Goal: Transaction & Acquisition: Purchase product/service

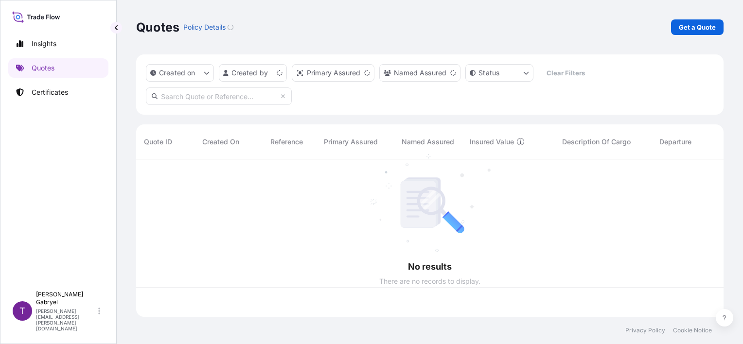
scroll to position [156, 580]
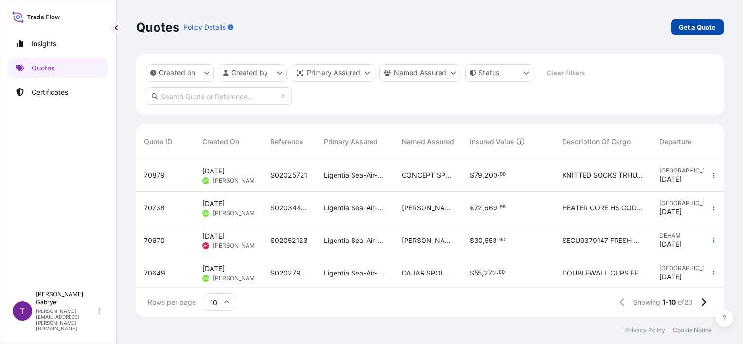
click at [697, 27] on p "Get a Quote" at bounding box center [697, 27] width 37 height 10
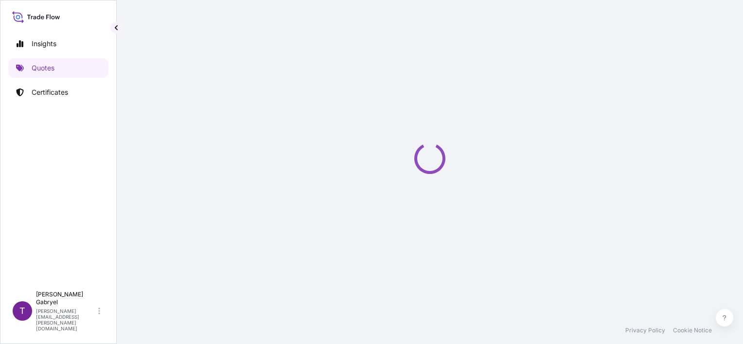
scroll to position [16, 0]
select select "Sea"
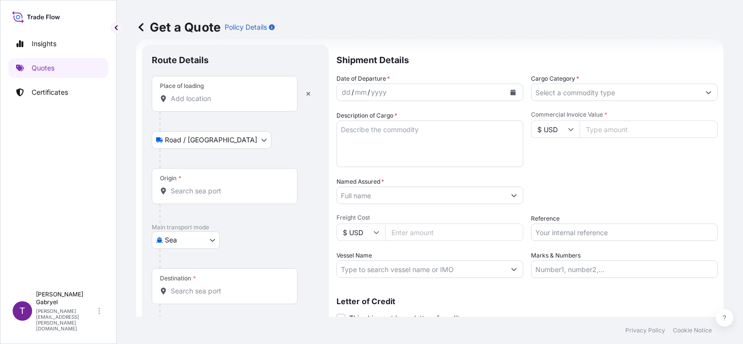
click at [203, 105] on div "Place of loading" at bounding box center [225, 94] width 146 height 36
click at [203, 104] on input "Place of loading" at bounding box center [228, 99] width 115 height 10
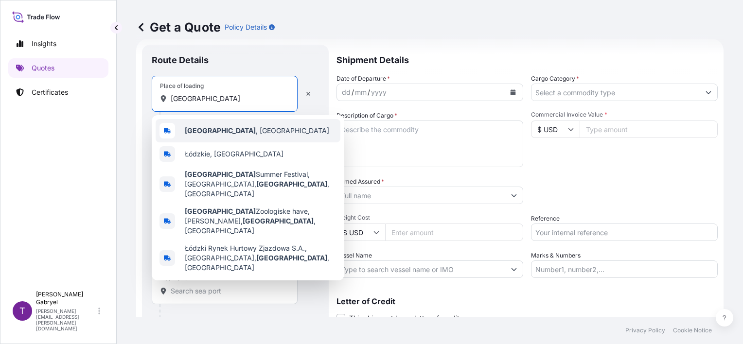
click at [209, 134] on span "Łódź , Poland" at bounding box center [257, 131] width 144 height 10
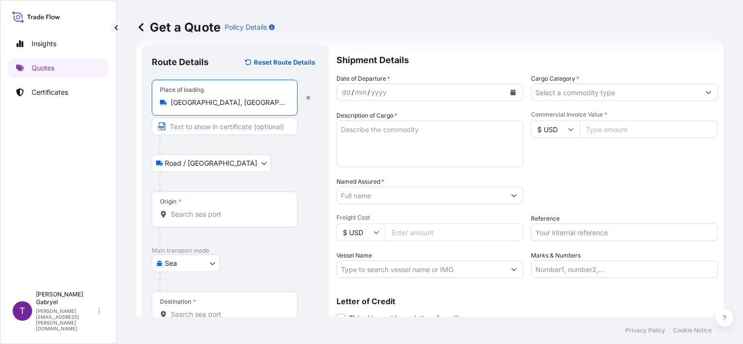
type input "Łódź, Poland"
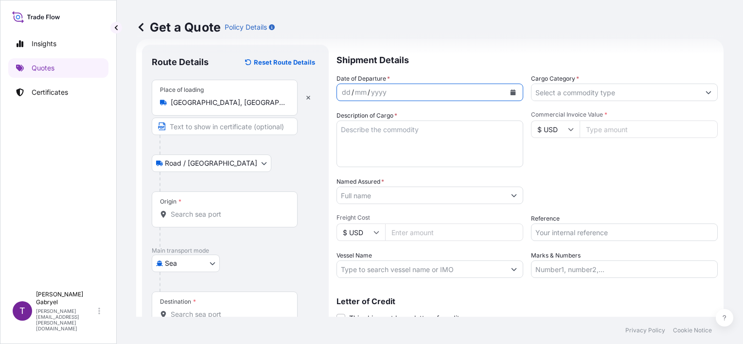
click at [510, 89] on icon "Calendar" at bounding box center [513, 92] width 6 height 6
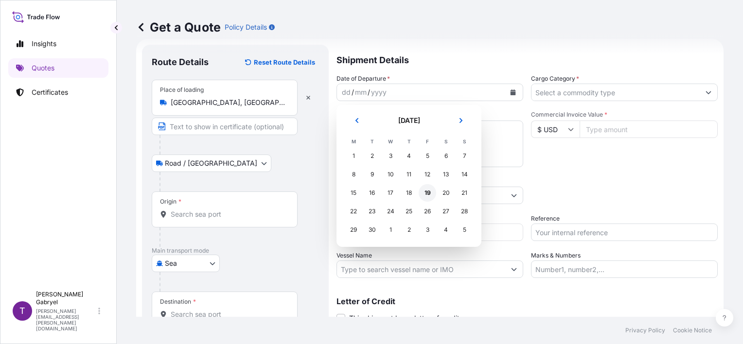
click at [428, 192] on div "19" at bounding box center [428, 193] width 18 height 18
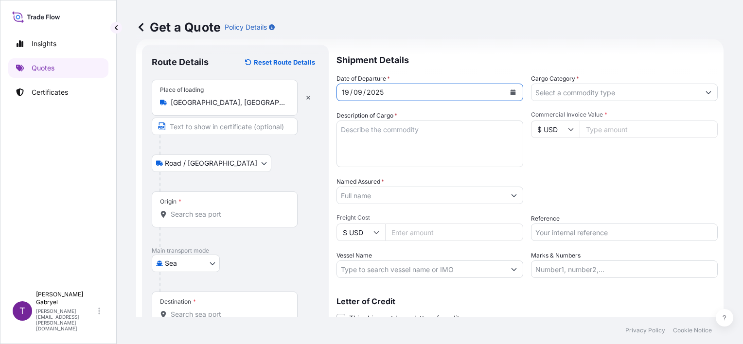
click at [631, 90] on input "Cargo Category *" at bounding box center [615, 93] width 168 height 18
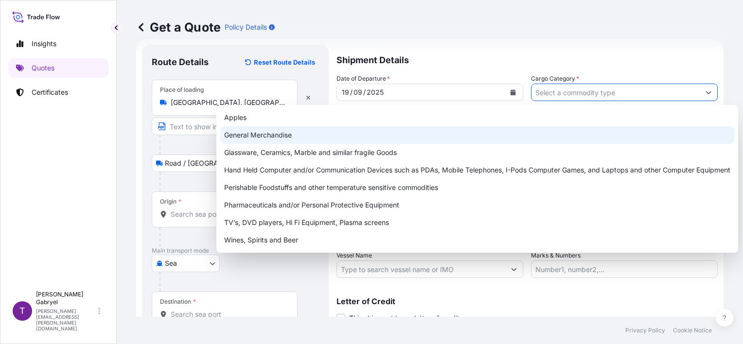
click at [430, 139] on div "General Merchandise" at bounding box center [477, 135] width 514 height 18
type input "General Merchandise"
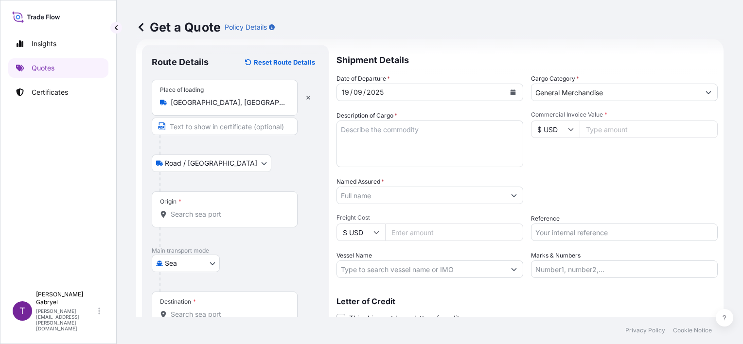
click at [207, 214] on input "Origin *" at bounding box center [228, 215] width 115 height 10
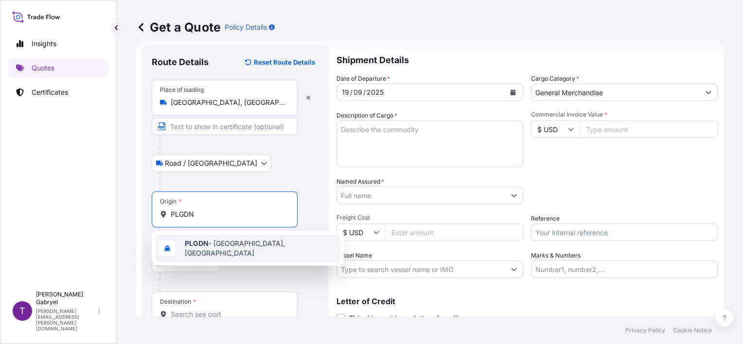
click at [197, 243] on b "PLGDN" at bounding box center [197, 243] width 24 height 8
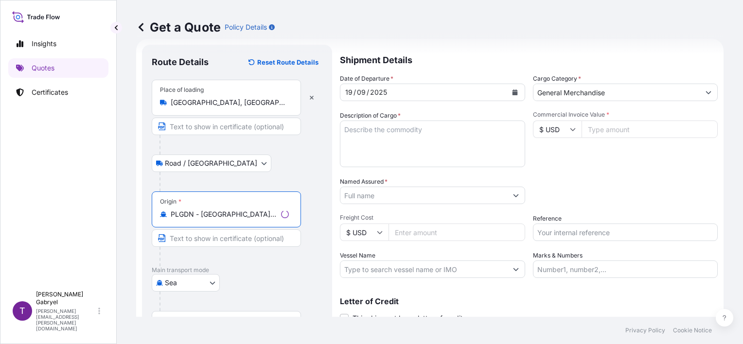
type input "PLGDN - Gdansk, Poland"
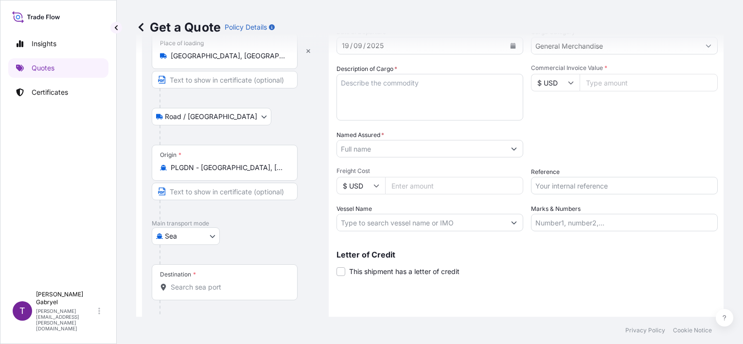
scroll to position [95, 0]
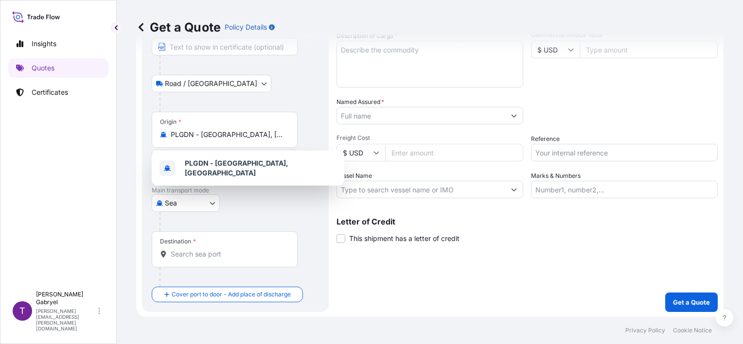
click at [185, 259] on div "Destination *" at bounding box center [225, 249] width 146 height 36
click at [185, 259] on input "Destination *" at bounding box center [228, 254] width 115 height 10
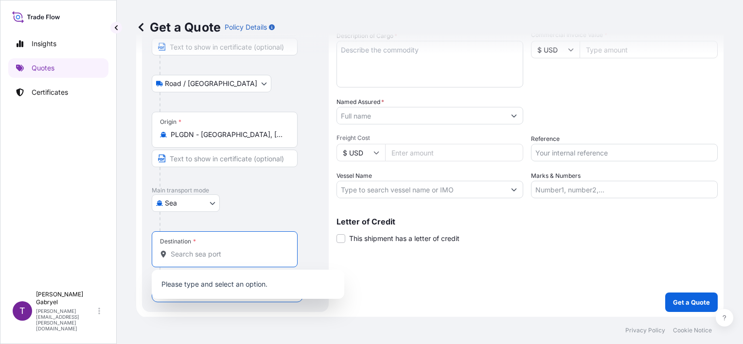
paste input "Monrovia"
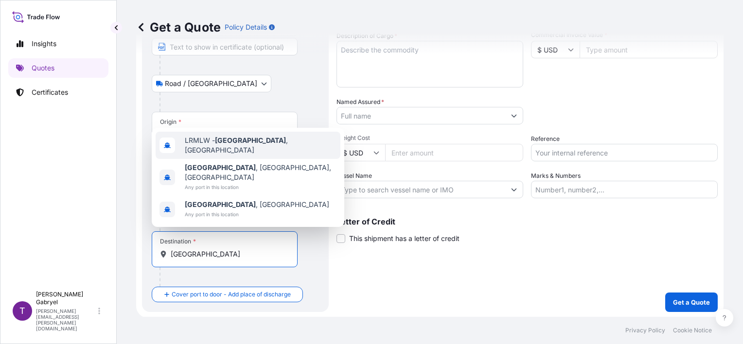
click at [257, 159] on div "LRMLW - Monrovia , Liberia" at bounding box center [248, 145] width 185 height 27
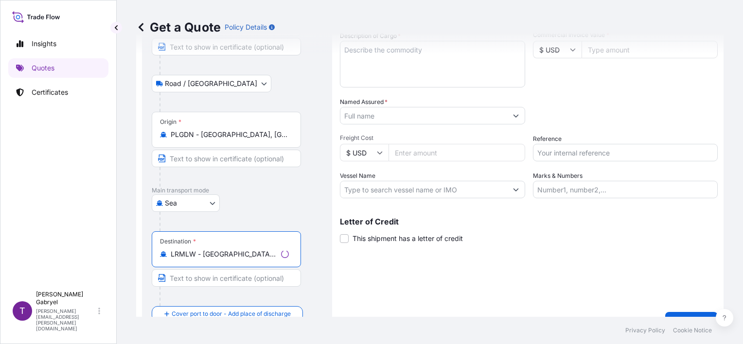
type input "LRMLW - Monrovia, Liberia"
click at [566, 297] on div "Shipment Details Date of Departure * 19 / 09 / 2025 Cargo Category * General Me…" at bounding box center [529, 148] width 378 height 367
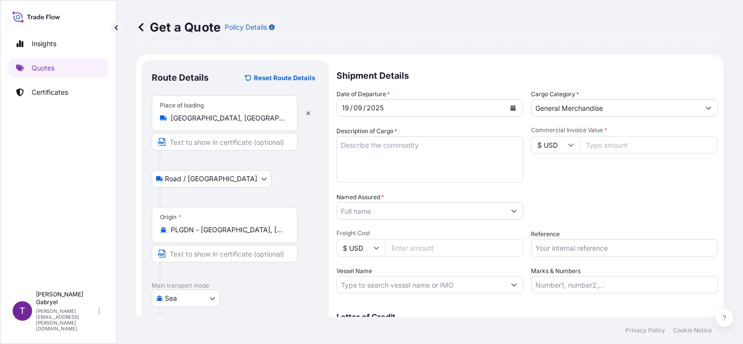
scroll to position [115, 0]
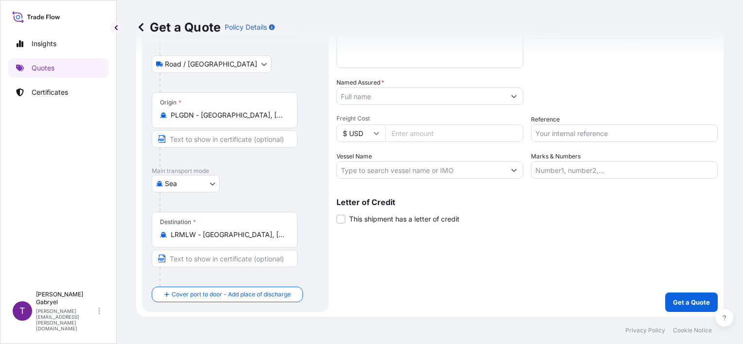
click at [558, 128] on input "Reference" at bounding box center [624, 133] width 187 height 18
paste input "S02048795"
type input "S02048795"
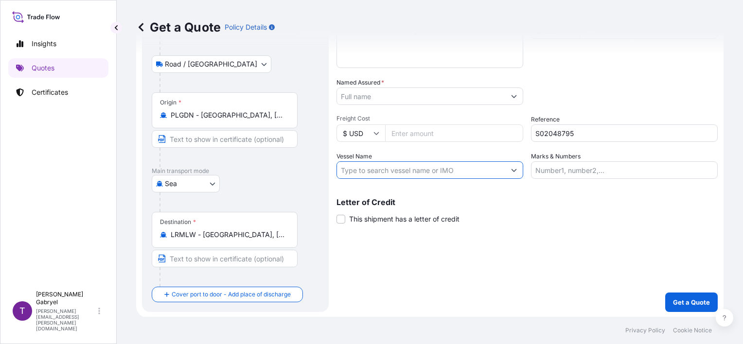
click at [362, 170] on input "Vessel Name" at bounding box center [421, 170] width 168 height 18
paste input "API BHUM"
click at [406, 175] on input "API BHUM/" at bounding box center [421, 170] width 168 height 18
paste input "539S"
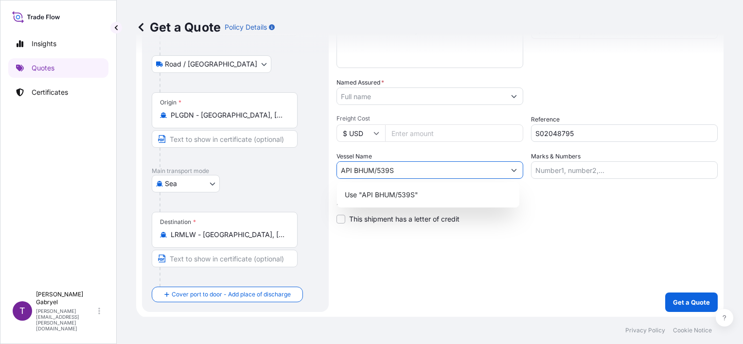
type input "API BHUM/539S"
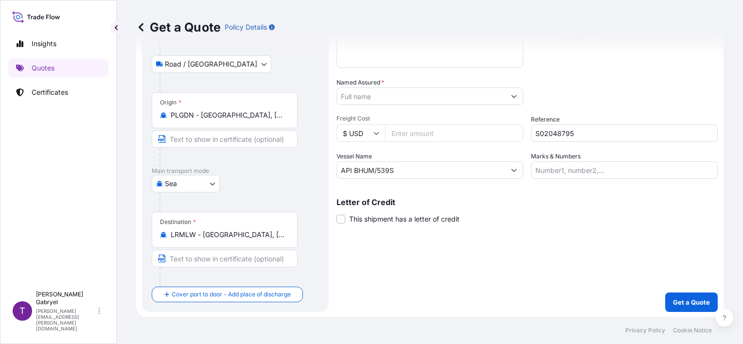
click at [383, 99] on input "Named Assured *" at bounding box center [421, 97] width 168 height 18
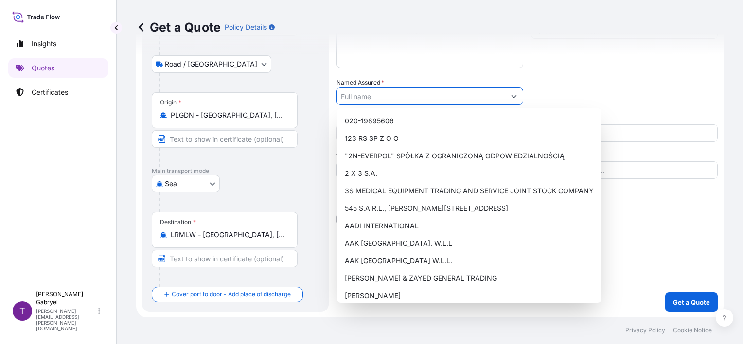
paste input "FAMILY CHAIN Inc"
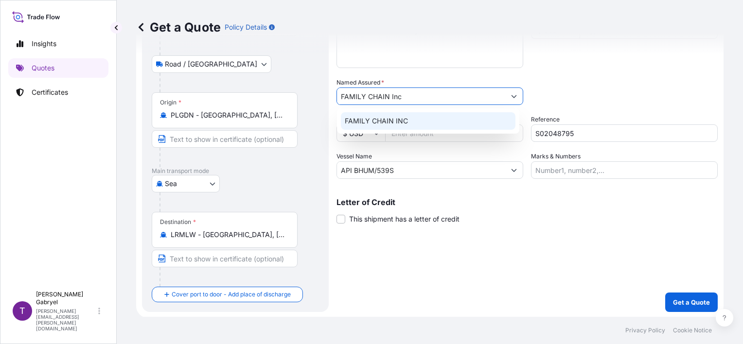
click at [389, 115] on div "FAMILY CHAIN INC" at bounding box center [428, 121] width 175 height 18
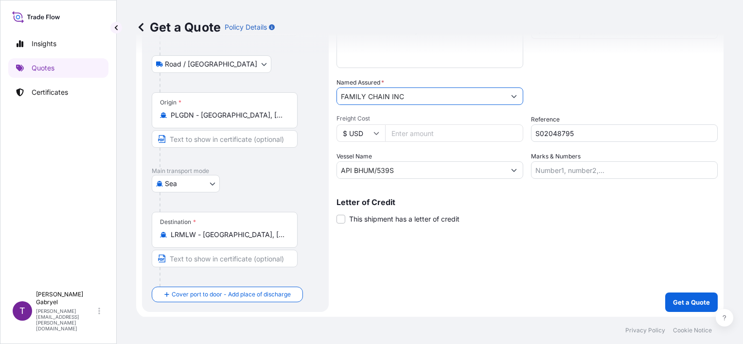
type input "FAMILY CHAIN INC"
click at [595, 83] on div "Packing Category Type to search a container mode Please select a primary mode o…" at bounding box center [624, 91] width 187 height 27
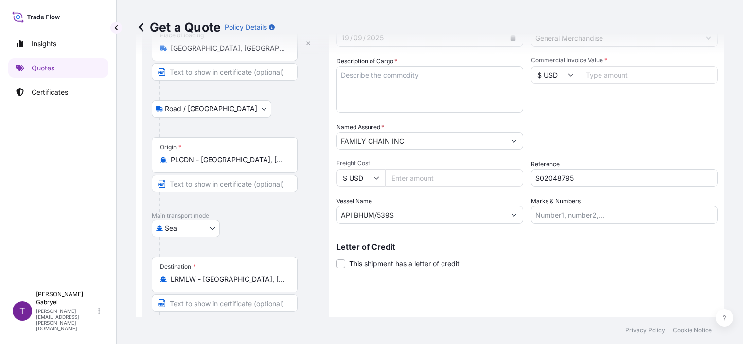
scroll to position [0, 0]
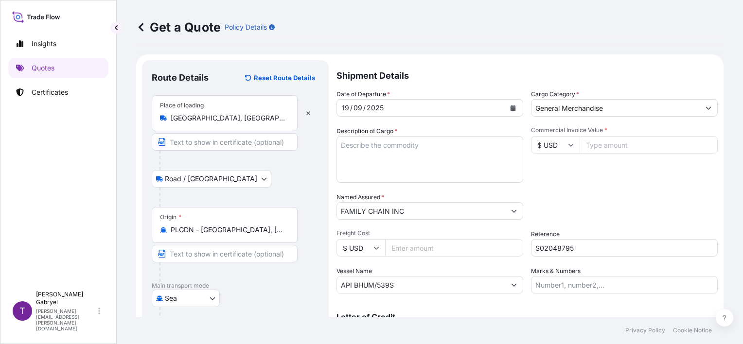
click at [612, 144] on input "Commercial Invoice Value *" at bounding box center [649, 145] width 138 height 18
paste input "12.27"
drag, startPoint x: 597, startPoint y: 144, endPoint x: 579, endPoint y: 144, distance: 18.0
click at [580, 144] on input "1" at bounding box center [649, 145] width 138 height 18
paste input "2267"
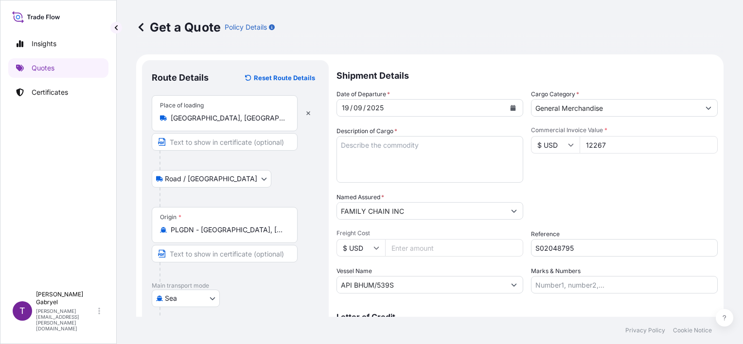
type input "12267"
click at [389, 146] on textarea "Description of Cargo *" at bounding box center [429, 159] width 187 height 47
drag, startPoint x: 375, startPoint y: 152, endPoint x: 391, endPoint y: 152, distance: 15.6
click at [375, 152] on textarea "Description of Cargo *" at bounding box center [429, 159] width 187 height 47
paste textarea "ENERGY DRINK"
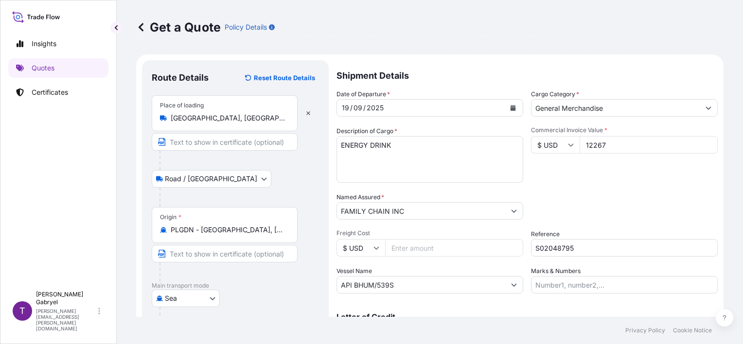
click at [408, 141] on textarea "ENERGY DRINK" at bounding box center [429, 159] width 187 height 47
paste textarea "TOTAL 2326 TRAYS 1 TRAY = 24 CANS TOTAL 55824 CANS"
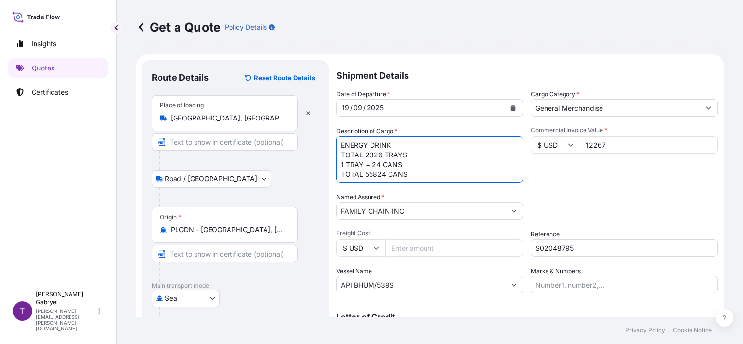
scroll to position [6, 0]
click at [408, 181] on textarea "ENERGY DRINK TOTAL 2326 TRAYS 1 TRAY = 24 CANS TOTAL 55824 CANS GROSS WEIGHT:" at bounding box center [429, 159] width 187 height 47
paste textarea "SUDU1815347"
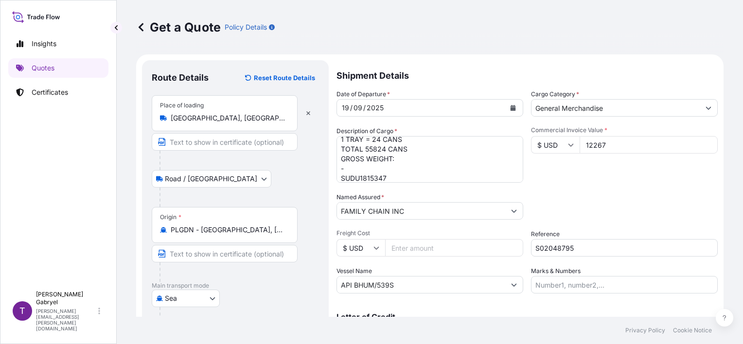
click at [402, 161] on textarea "ENERGY DRINK TOTAL 2326 TRAYS 1 TRAY = 24 CANS TOTAL 55824 CANS GROSS WEIGHT: -…" at bounding box center [429, 159] width 187 height 47
paste textarea "15560"
type textarea "ENERGY DRINK TOTAL 2326 TRAYS 1 TRAY = 24 CANS TOTAL 55824 CANS GROSS WEIGHT: 1…"
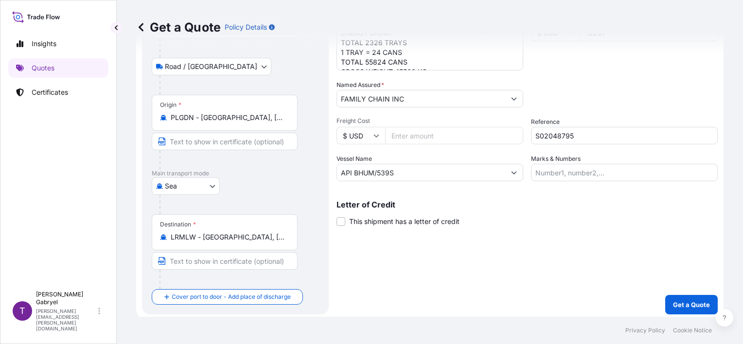
scroll to position [115, 0]
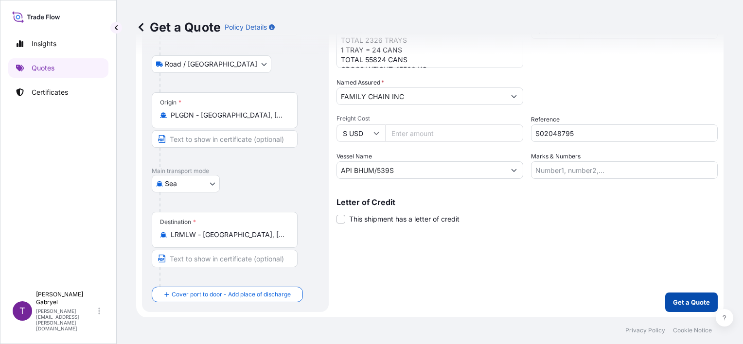
click at [673, 305] on p "Get a Quote" at bounding box center [691, 303] width 37 height 10
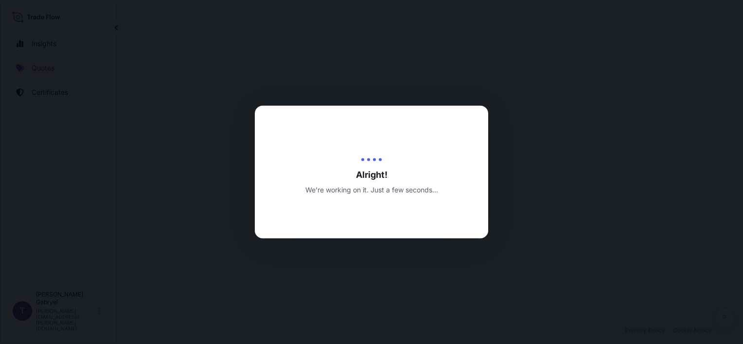
select select "Road / [GEOGRAPHIC_DATA]"
select select "Sea"
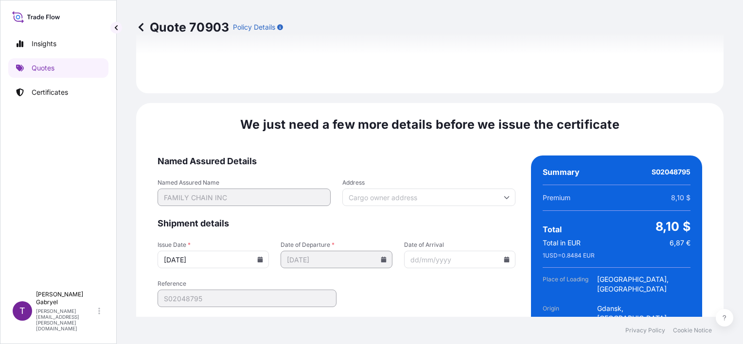
scroll to position [1291, 0]
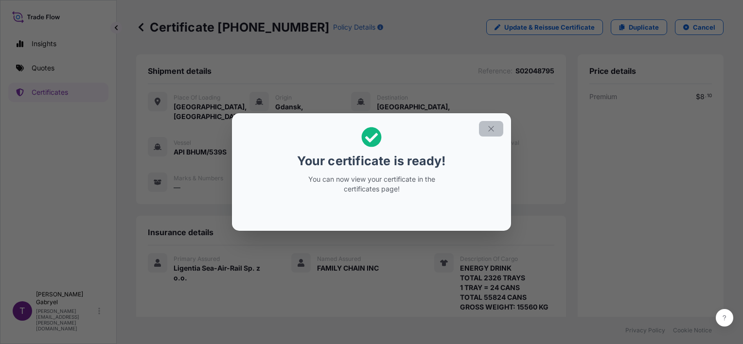
click at [495, 126] on icon "button" at bounding box center [491, 128] width 9 height 9
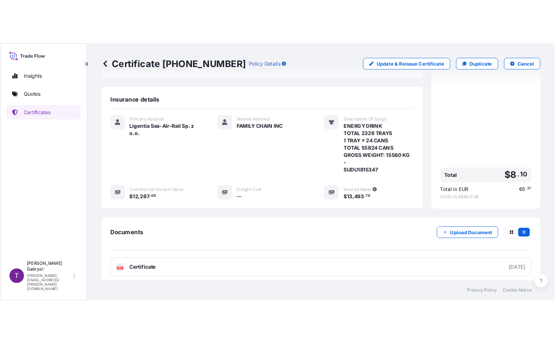
scroll to position [194, 0]
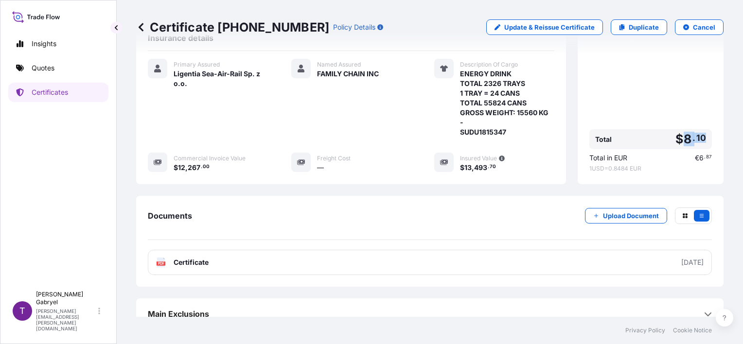
drag, startPoint x: 698, startPoint y: 125, endPoint x: 675, endPoint y: 128, distance: 23.0
click at [675, 133] on span "$ 8 . 10" at bounding box center [690, 139] width 31 height 12
copy span "8 . 10"
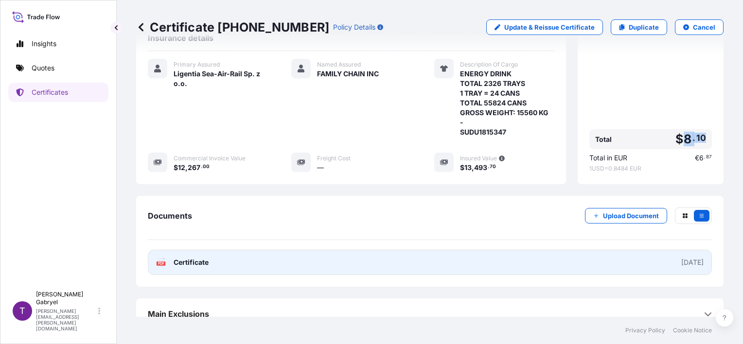
click at [209, 255] on link "PDF Certificate 2025-09-19" at bounding box center [430, 262] width 564 height 25
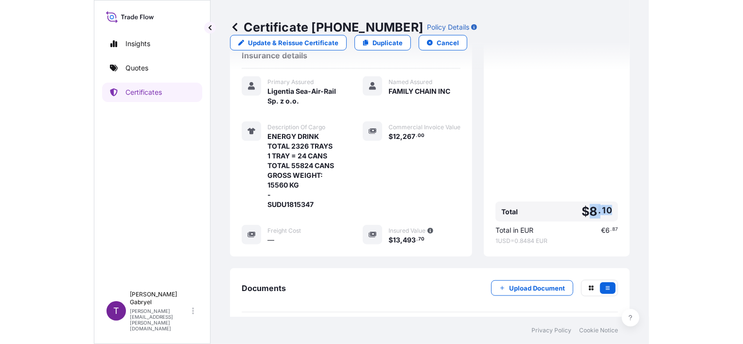
scroll to position [140, 0]
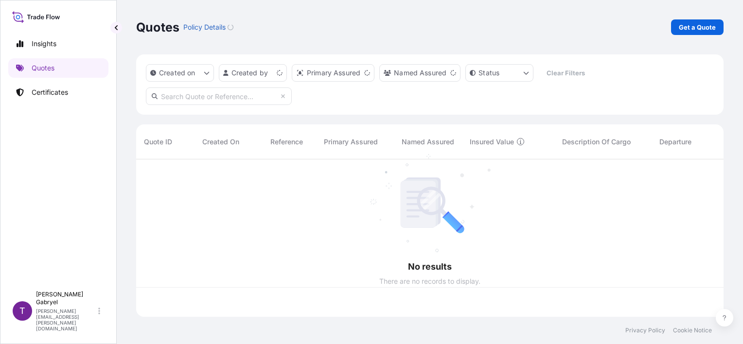
scroll to position [156, 580]
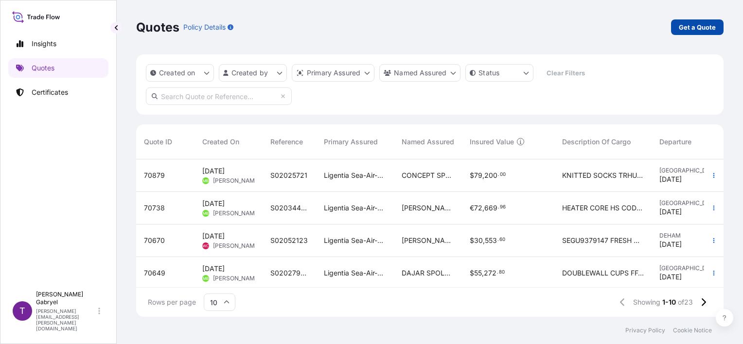
click at [689, 31] on p "Get a Quote" at bounding box center [697, 27] width 37 height 10
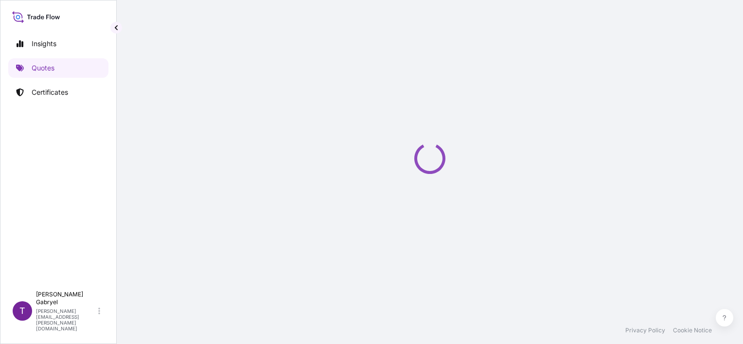
select select "Sea"
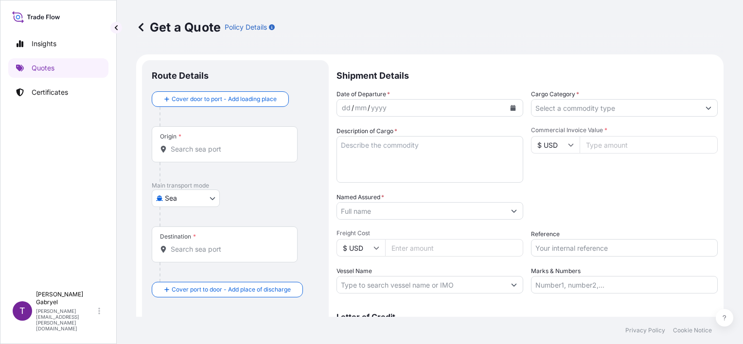
scroll to position [16, 0]
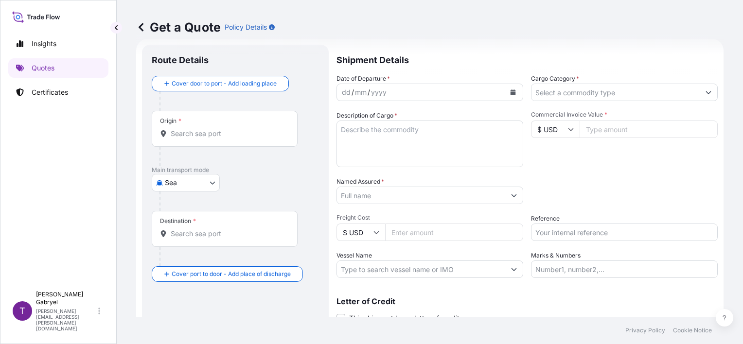
click at [560, 96] on input "Cargo Category *" at bounding box center [615, 93] width 168 height 18
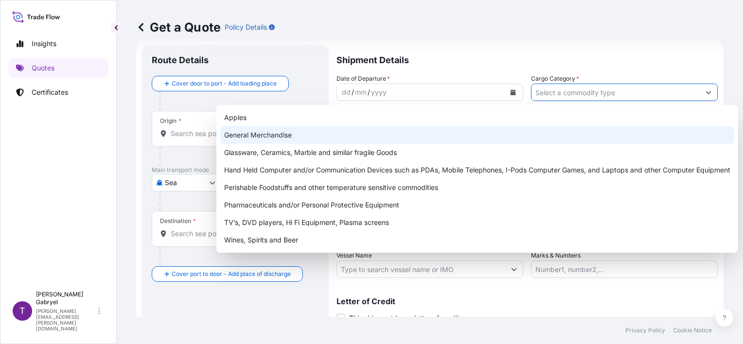
click at [453, 131] on div "General Merchandise" at bounding box center [477, 135] width 514 height 18
type input "General Merchandise"
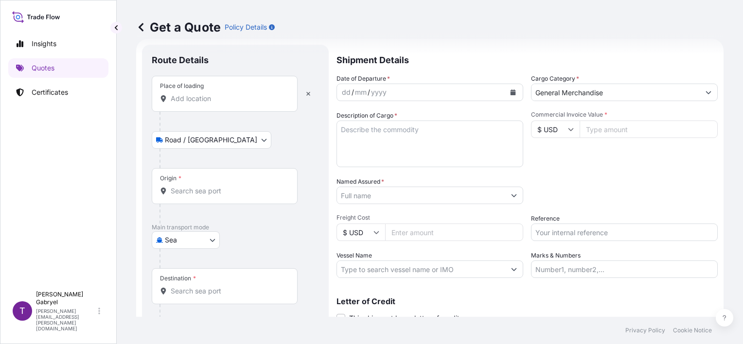
click at [218, 96] on input "Place of loading" at bounding box center [228, 99] width 115 height 10
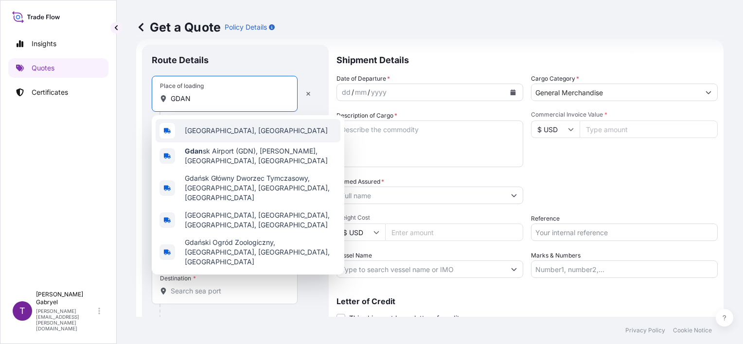
click at [241, 130] on div "[GEOGRAPHIC_DATA], [GEOGRAPHIC_DATA]" at bounding box center [248, 130] width 185 height 23
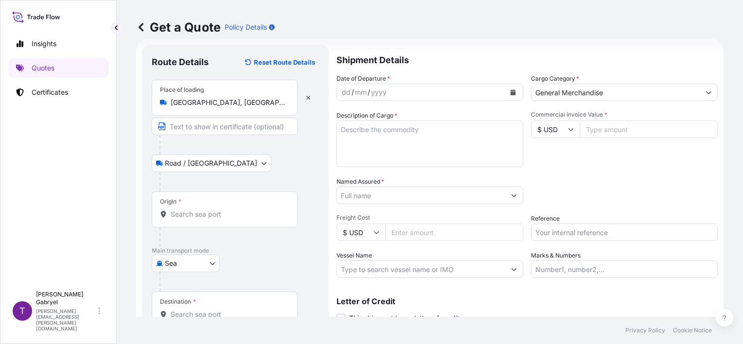
click at [510, 93] on icon "Calendar" at bounding box center [513, 92] width 6 height 6
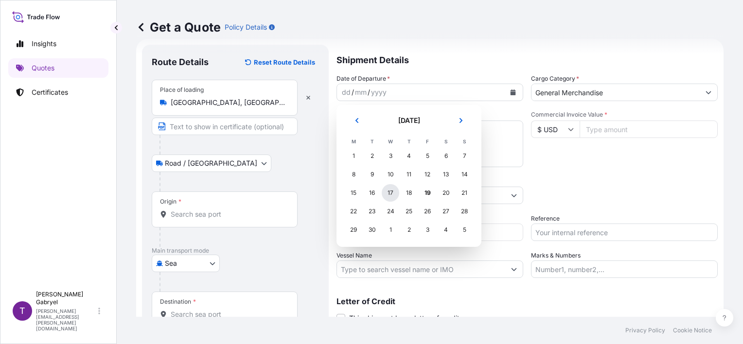
click at [390, 193] on div "17" at bounding box center [391, 193] width 18 height 18
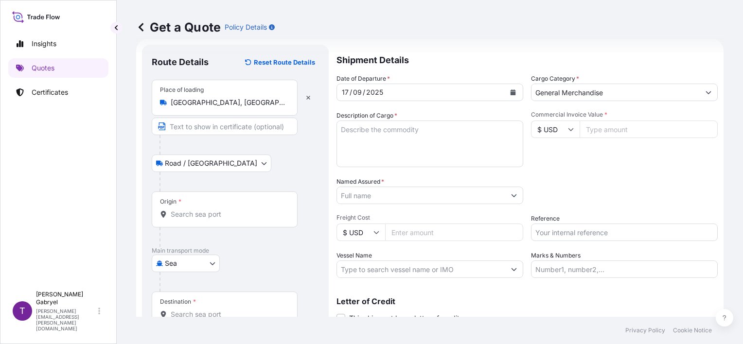
click at [226, 99] on input "[GEOGRAPHIC_DATA], [GEOGRAPHIC_DATA]" at bounding box center [228, 103] width 115 height 10
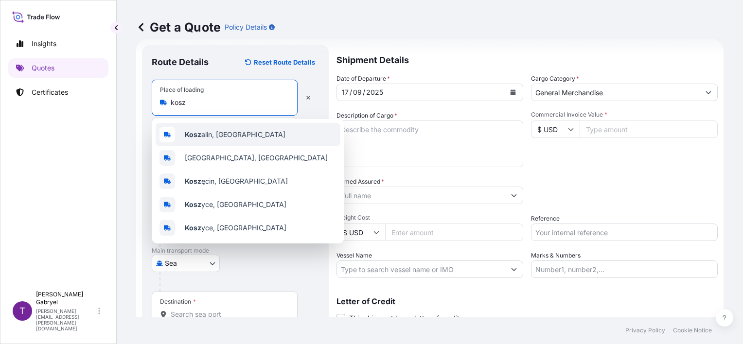
click at [226, 136] on span "[PERSON_NAME], [GEOGRAPHIC_DATA]" at bounding box center [235, 135] width 101 height 10
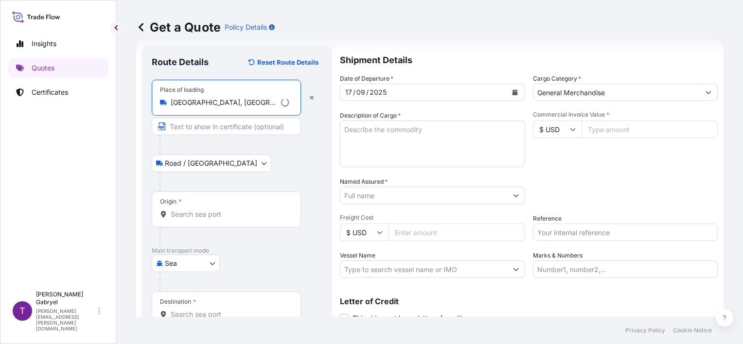
click at [218, 113] on div "Place of loading [GEOGRAPHIC_DATA], [GEOGRAPHIC_DATA], [GEOGRAPHIC_DATA], [GEOG…" at bounding box center [226, 98] width 149 height 36
click at [218, 107] on input "[GEOGRAPHIC_DATA], [GEOGRAPHIC_DATA], [GEOGRAPHIC_DATA], [GEOGRAPHIC_DATA]" at bounding box center [224, 103] width 106 height 10
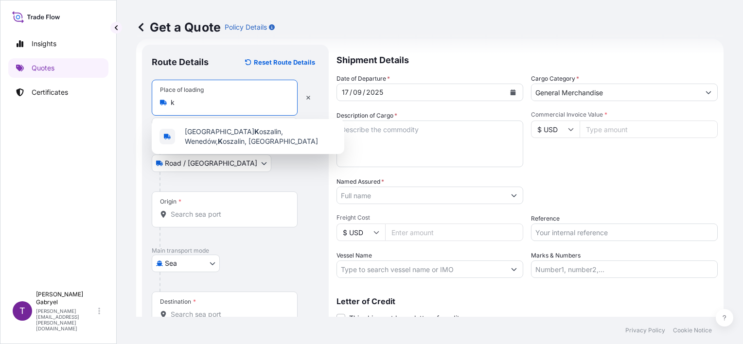
scroll to position [0, 0]
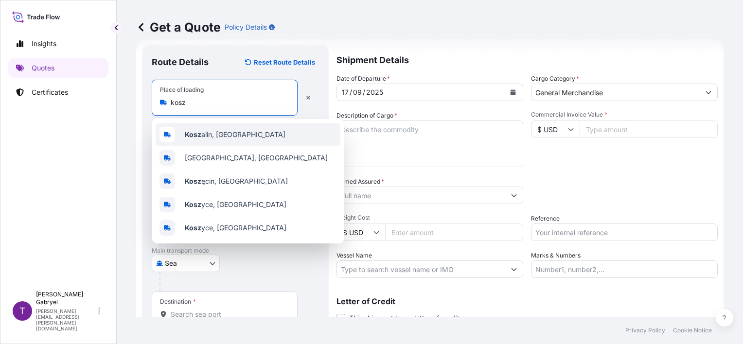
click at [220, 131] on span "[PERSON_NAME], [GEOGRAPHIC_DATA]" at bounding box center [235, 135] width 101 height 10
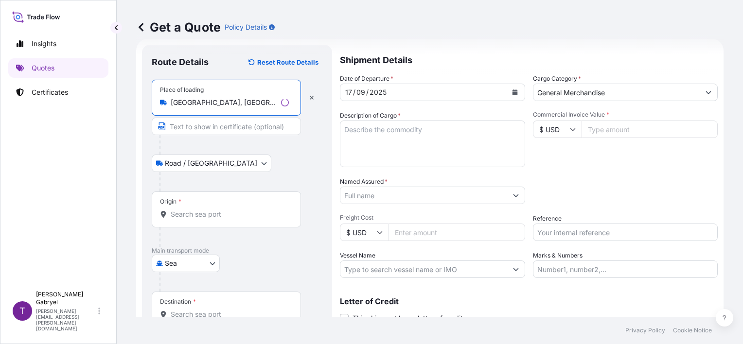
type input "[GEOGRAPHIC_DATA], [GEOGRAPHIC_DATA]"
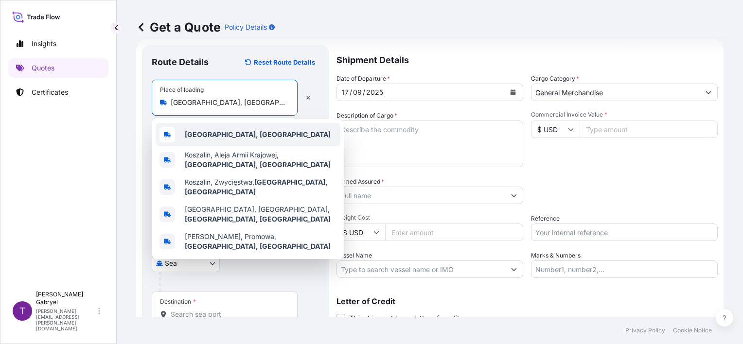
click at [228, 133] on b "[GEOGRAPHIC_DATA], [GEOGRAPHIC_DATA]" at bounding box center [258, 134] width 146 height 8
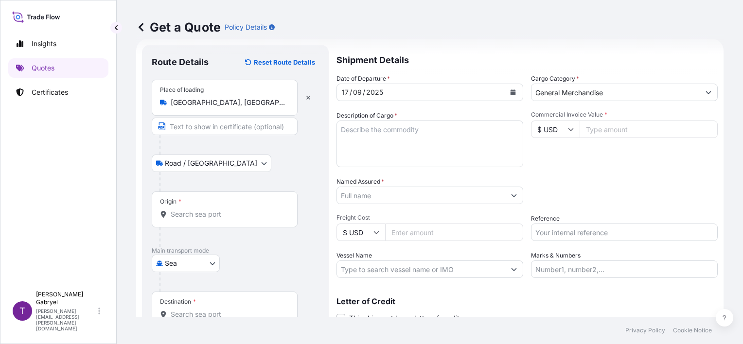
click at [200, 207] on div "Origin *" at bounding box center [225, 210] width 146 height 36
click at [200, 210] on input "Origin *" at bounding box center [228, 215] width 115 height 10
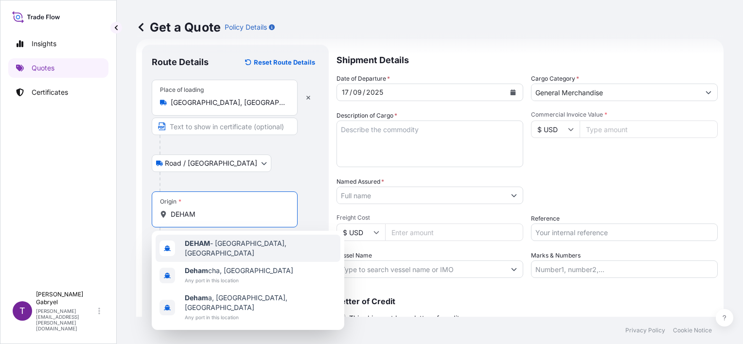
click at [210, 243] on b "DEHAM" at bounding box center [197, 243] width 25 height 8
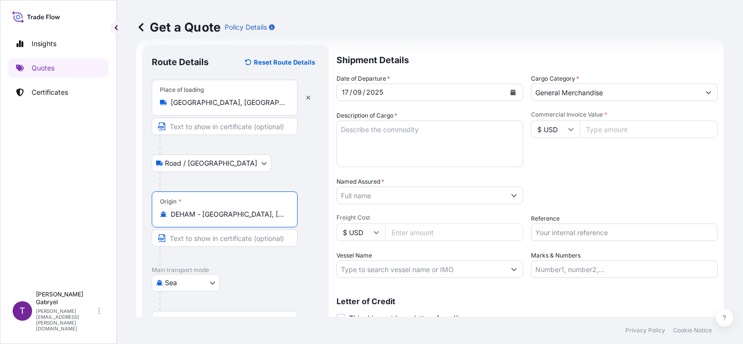
type input "DEHAM - [GEOGRAPHIC_DATA], [GEOGRAPHIC_DATA]"
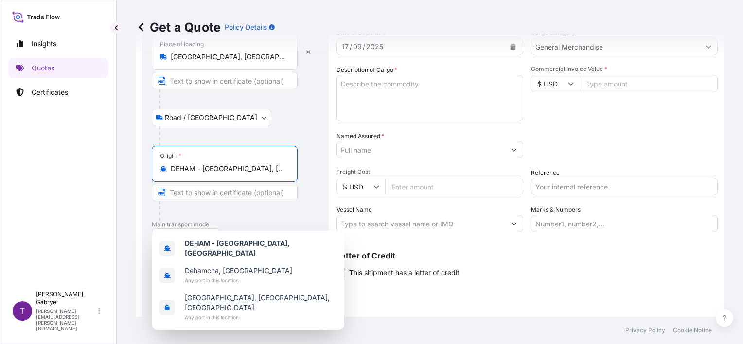
scroll to position [95, 0]
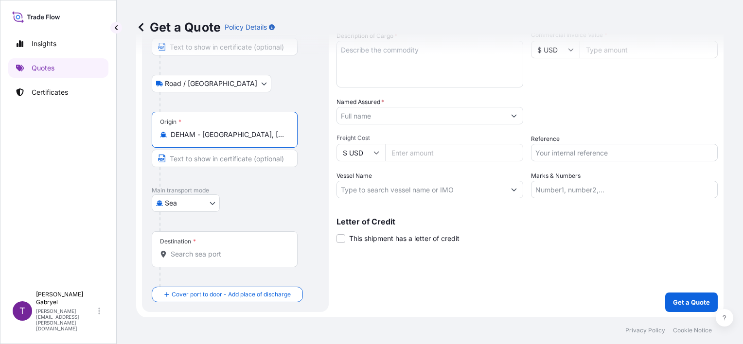
click at [194, 255] on input "Destination *" at bounding box center [228, 254] width 115 height 10
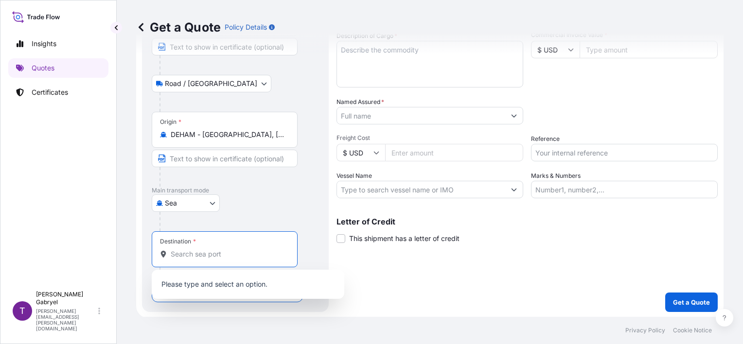
paste input "[GEOGRAPHIC_DATA]"
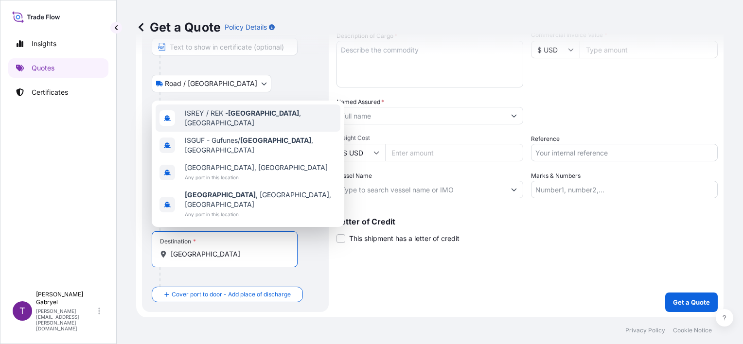
click at [274, 128] on span "ISREY / REK - [GEOGRAPHIC_DATA] , [GEOGRAPHIC_DATA]" at bounding box center [261, 117] width 152 height 19
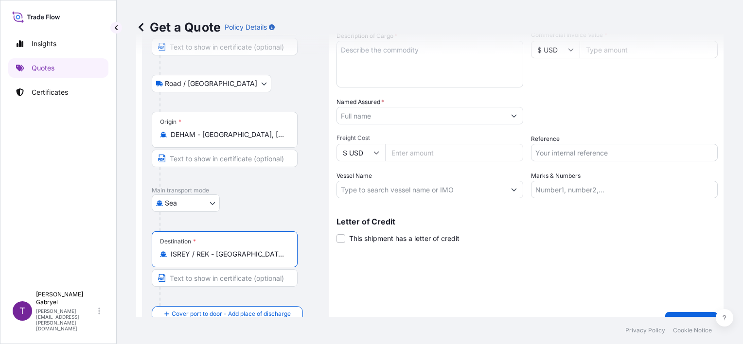
type input "ISREY / REK - [GEOGRAPHIC_DATA], [GEOGRAPHIC_DATA]"
click at [513, 276] on div "Shipment Details Date of Departure * [DATE] Cargo Category * General Merchandis…" at bounding box center [529, 148] width 378 height 367
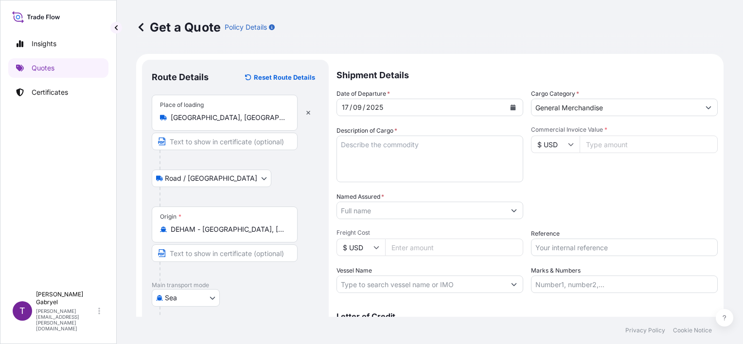
scroll to position [0, 0]
click at [396, 289] on input "Vessel Name" at bounding box center [421, 285] width 168 height 18
paste input "DETTIFOSS"
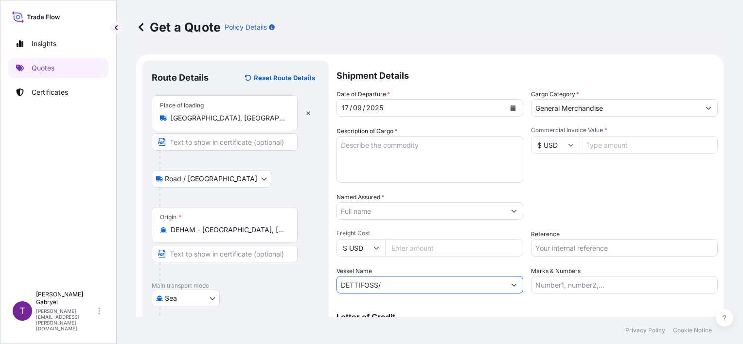
click at [444, 287] on input "DETTIFOSS/" at bounding box center [421, 285] width 168 height 18
paste input "9822853"
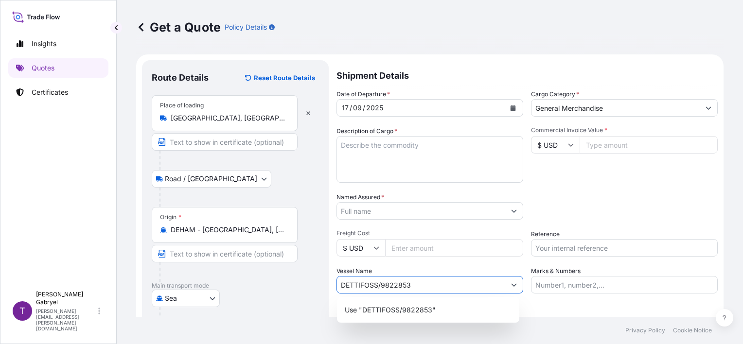
type input "DETTIFOSS/9822853"
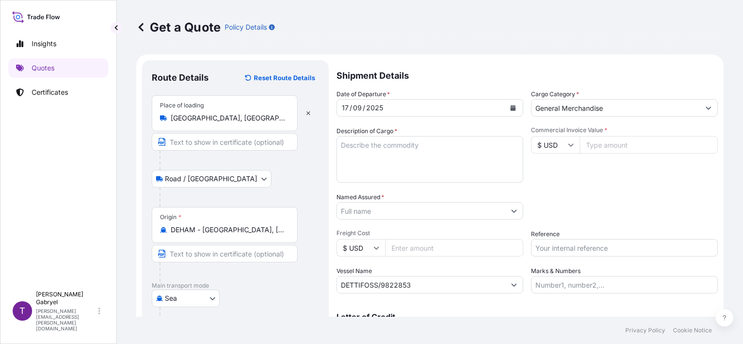
click at [560, 144] on input "$ USD" at bounding box center [555, 145] width 49 height 18
click at [552, 171] on div "€ EUR" at bounding box center [551, 171] width 41 height 18
type input "€ EUR"
click at [609, 145] on input "Commercial Invoice Value *" at bounding box center [649, 145] width 138 height 18
paste input "3142"
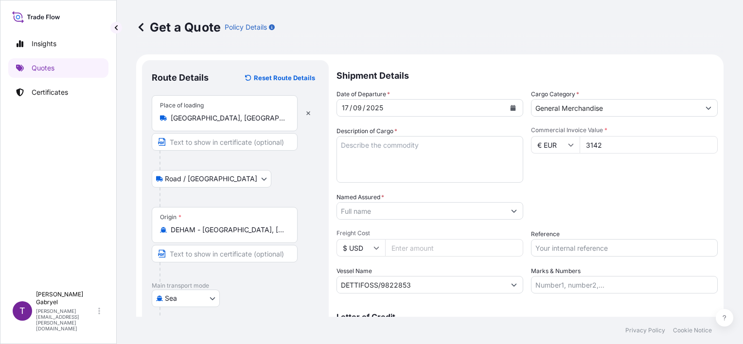
type input "3142"
click at [628, 187] on div "Date of Departure * [DATE] Cargo Category * General Merchandise Description of …" at bounding box center [526, 191] width 381 height 204
click at [401, 154] on textarea "Description of Cargo *" at bounding box center [429, 159] width 187 height 47
paste textarea "MASSAGE TABLE"
click at [432, 159] on textarea "MASSAGE TABLE" at bounding box center [429, 159] width 187 height 47
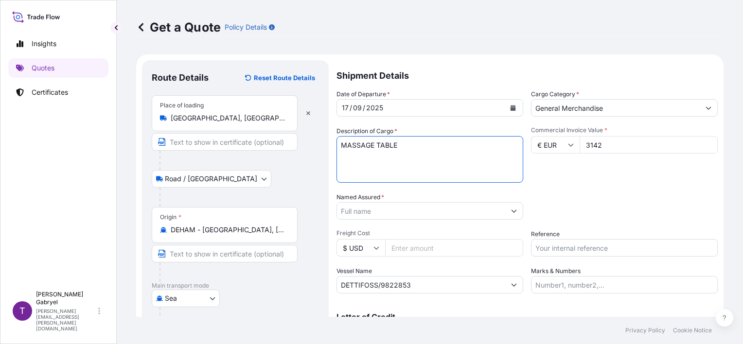
paste textarea "NET WEIGHT: 100 KG"
type textarea "MASSAGE TABLE NET WEIGHT: 100 KG GROSS WEIGHT: 150 KG"
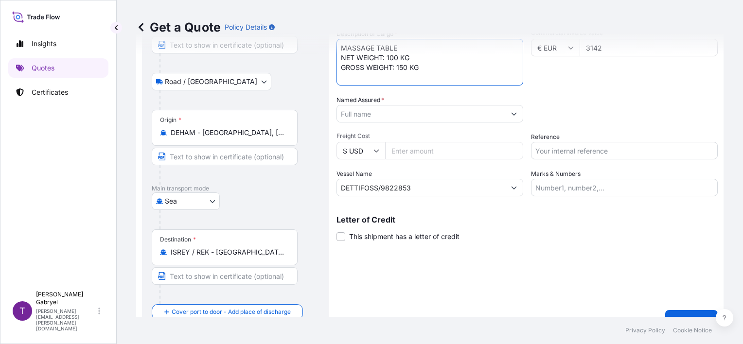
click at [414, 114] on input "Named Assured *" at bounding box center [421, 114] width 168 height 18
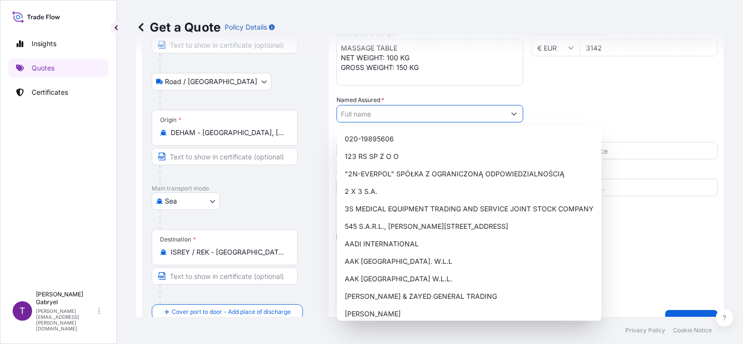
paste input "[PERSON_NAME] LEIDSOGN EHF"
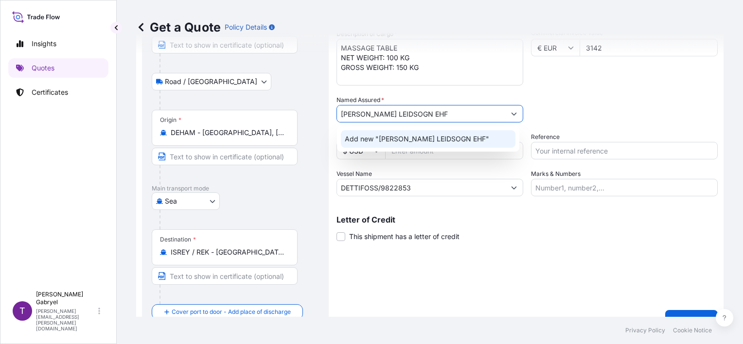
click at [413, 141] on span "Add new "[PERSON_NAME] LEIDSOGN EHF"" at bounding box center [417, 139] width 144 height 10
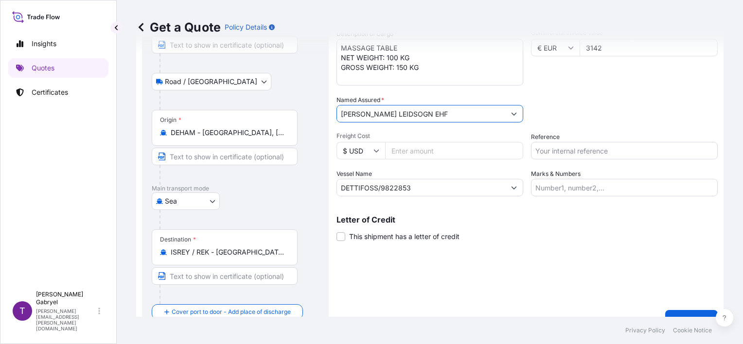
type input "[PERSON_NAME] LEIDSOGN EHF"
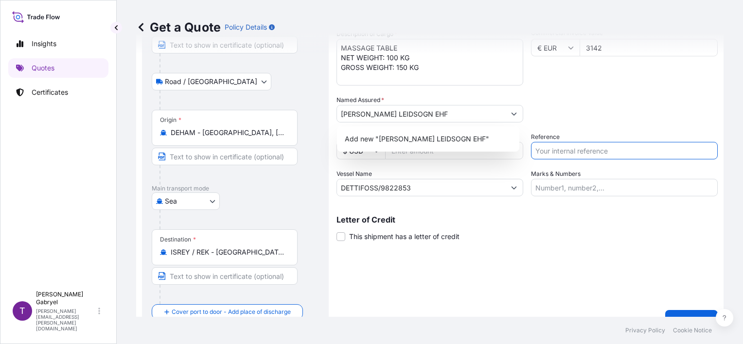
click at [573, 153] on input "Reference" at bounding box center [624, 151] width 187 height 18
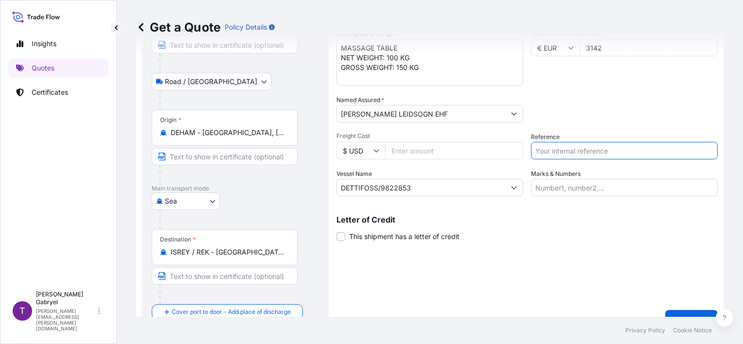
paste input "S02056276"
type input "S02056276"
click at [558, 84] on div "Commercial Invoice Value * € EUR 3142" at bounding box center [624, 57] width 187 height 56
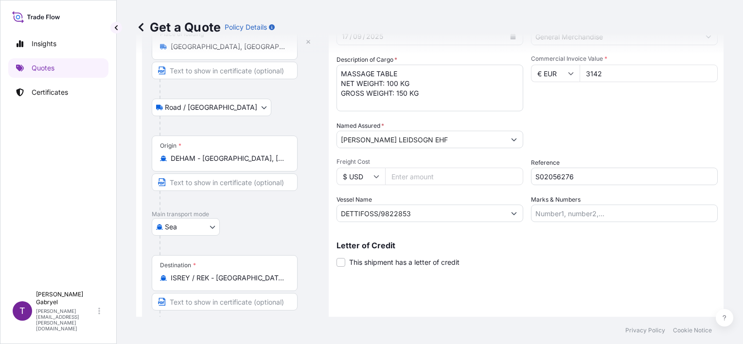
scroll to position [115, 0]
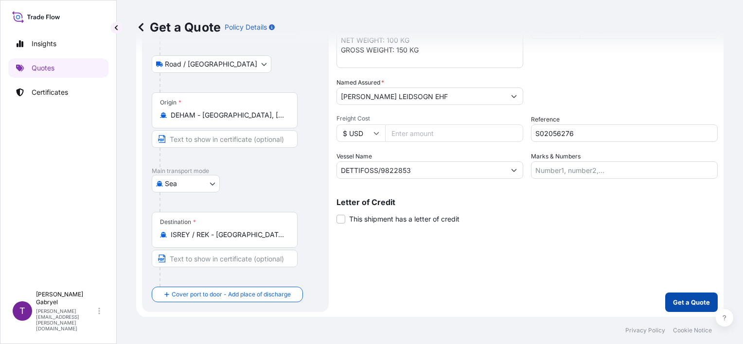
click at [685, 301] on p "Get a Quote" at bounding box center [691, 303] width 37 height 10
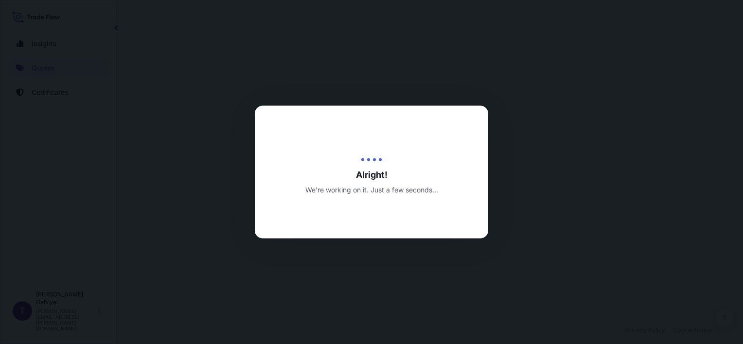
select select "Road / [GEOGRAPHIC_DATA]"
select select "Sea"
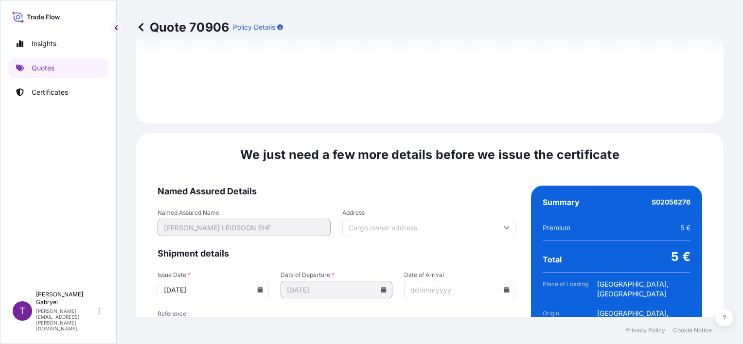
scroll to position [1240, 0]
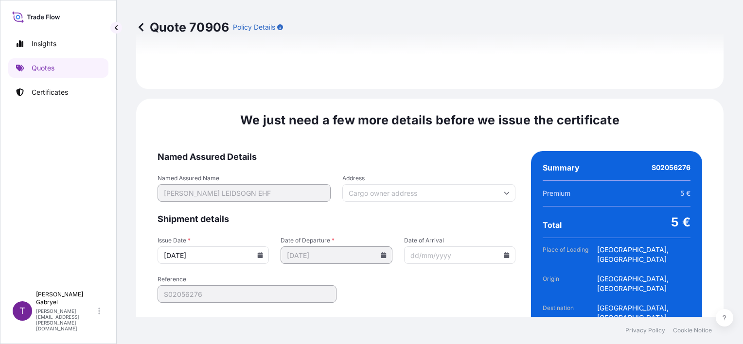
click at [258, 252] on icon at bounding box center [260, 255] width 5 height 6
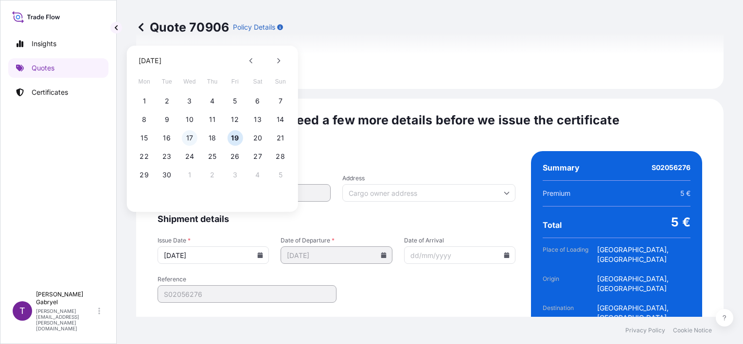
click at [191, 138] on button "17" at bounding box center [190, 138] width 16 height 16
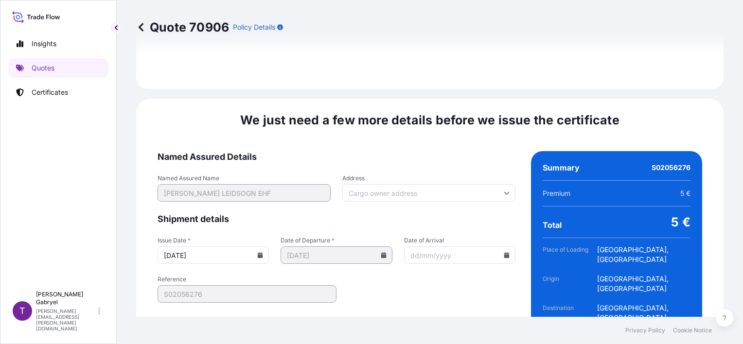
type input "[DATE]"
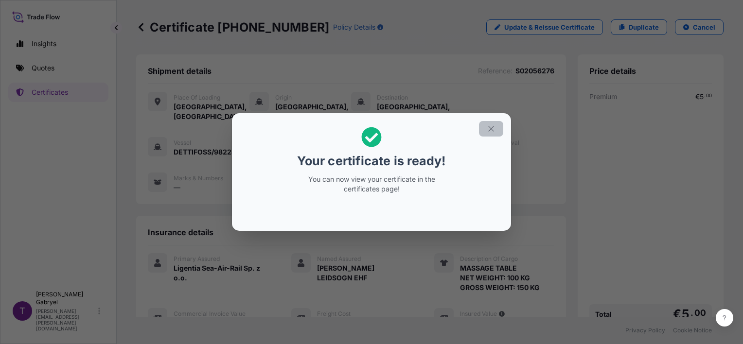
click at [491, 128] on icon "button" at bounding box center [490, 128] width 5 height 5
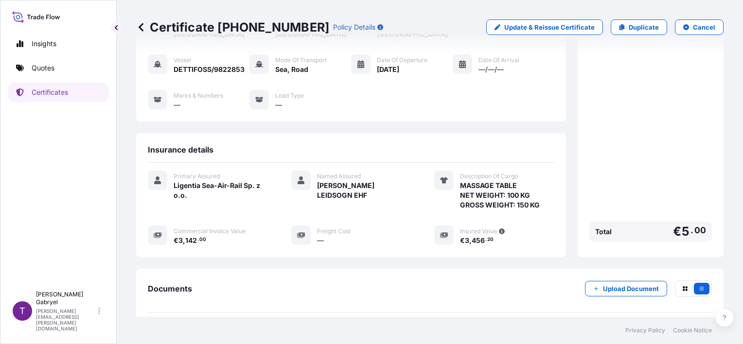
scroll to position [156, 0]
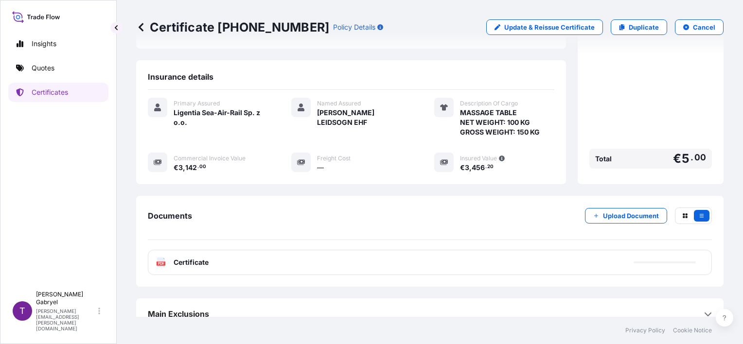
click at [440, 196] on div "Documents Upload Document PDF Certificate" at bounding box center [429, 241] width 587 height 91
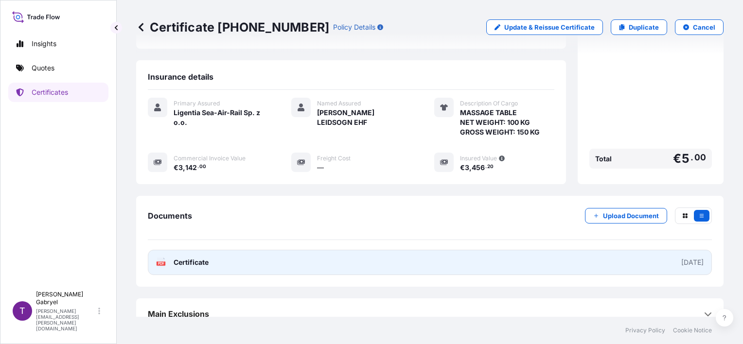
click at [301, 250] on link "PDF Certificate [DATE]" at bounding box center [430, 262] width 564 height 25
